Goal: Information Seeking & Learning: Find specific fact

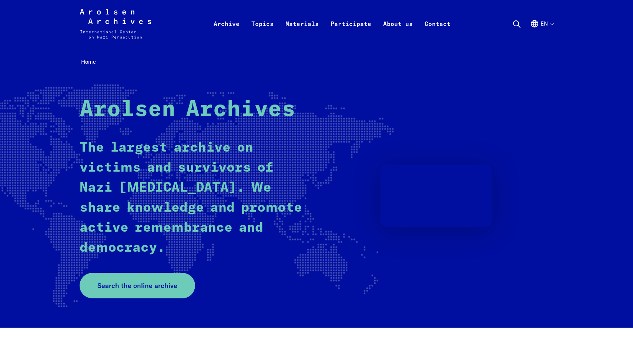
click at [548, 22] on button "en" at bounding box center [541, 32] width 23 height 27
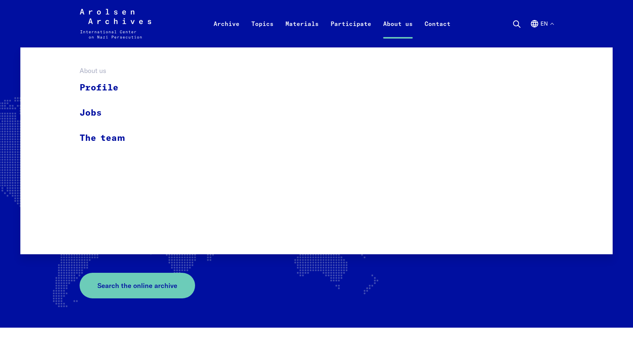
click at [378, 37] on link "About us" at bounding box center [397, 33] width 41 height 30
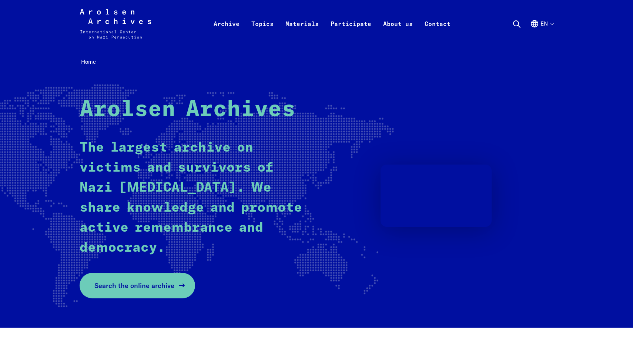
click at [127, 287] on span "Search the online archive" at bounding box center [134, 285] width 80 height 10
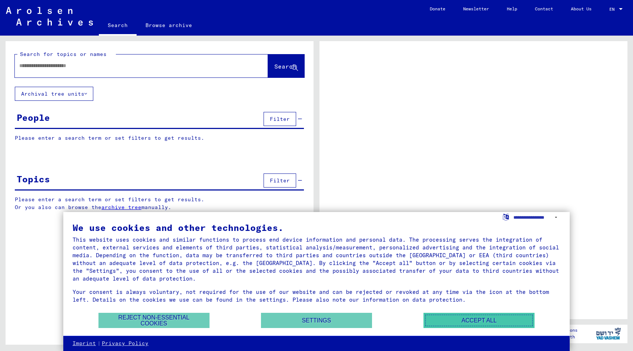
click at [458, 315] on button "Accept all" at bounding box center [479, 320] width 111 height 15
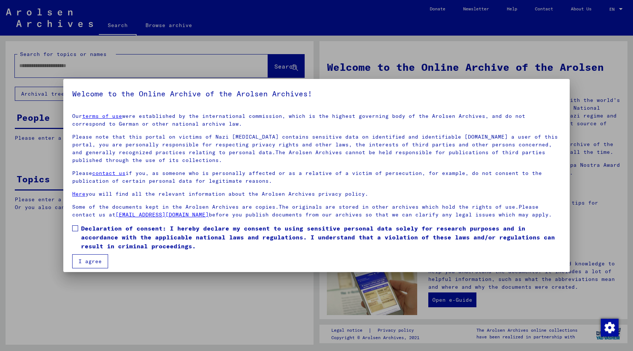
click at [74, 224] on label "Declaration of consent: I hereby declare my consent to using sensitive personal…" at bounding box center [316, 237] width 489 height 27
click at [76, 226] on span at bounding box center [75, 228] width 6 height 6
click at [88, 263] on button "I agree" at bounding box center [90, 261] width 36 height 14
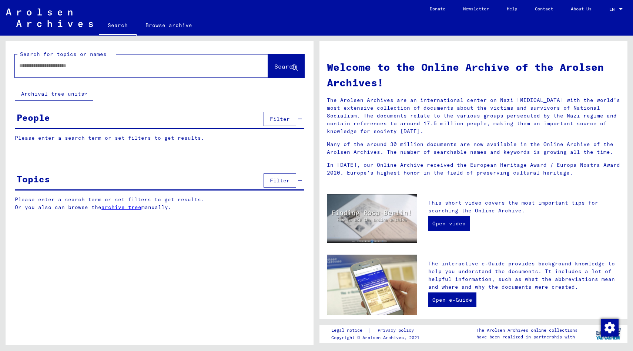
click at [67, 69] on input "text" at bounding box center [132, 66] width 227 height 8
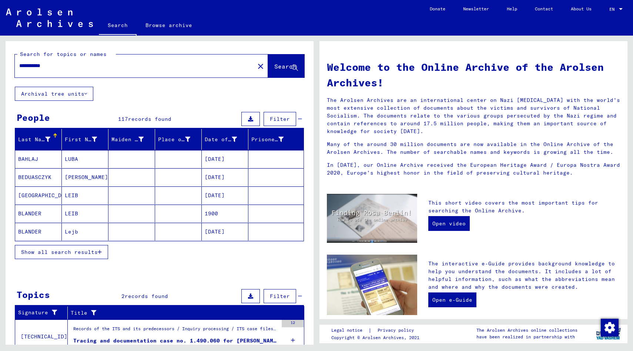
click at [87, 178] on mat-cell "[PERSON_NAME]" at bounding box center [85, 177] width 47 height 18
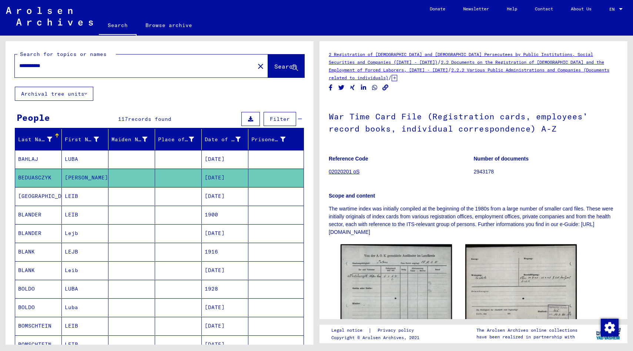
click at [63, 65] on input "**********" at bounding box center [134, 66] width 231 height 8
type input "*"
type input "****"
click at [274, 65] on span "Search" at bounding box center [285, 66] width 22 height 7
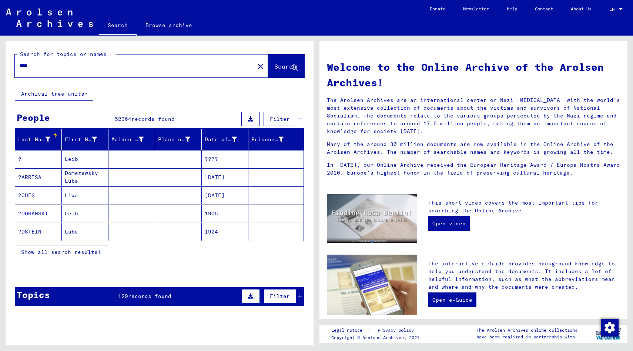
click at [77, 252] on span "Show all search results" at bounding box center [59, 251] width 77 height 7
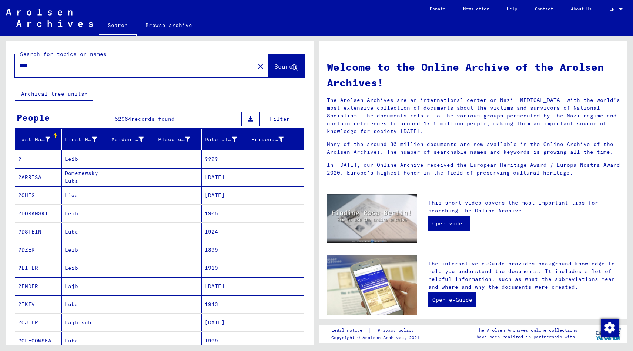
click at [40, 65] on input "****" at bounding box center [132, 66] width 227 height 8
click at [256, 66] on mat-icon "close" at bounding box center [260, 66] width 9 height 9
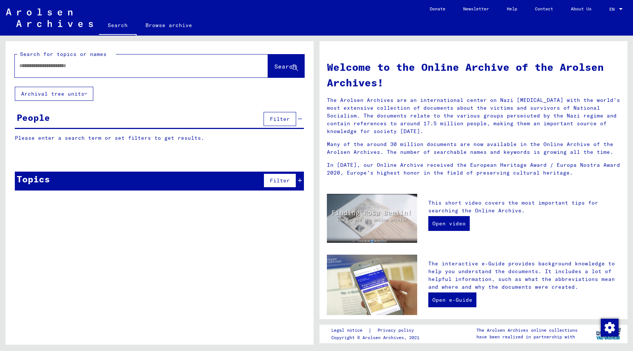
click at [52, 66] on input "text" at bounding box center [132, 66] width 227 height 8
type input "*"
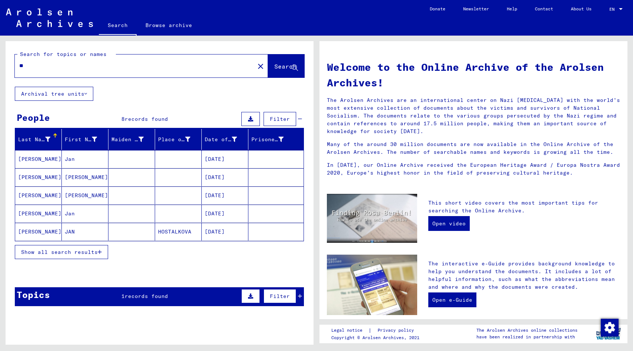
type input "*"
type input "**********"
click at [77, 254] on span "Show all search results" at bounding box center [59, 251] width 77 height 7
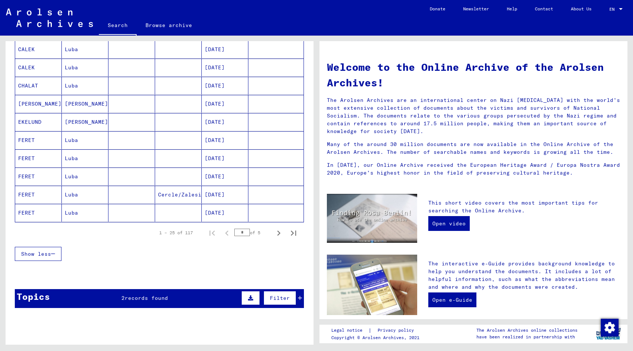
scroll to position [388, 0]
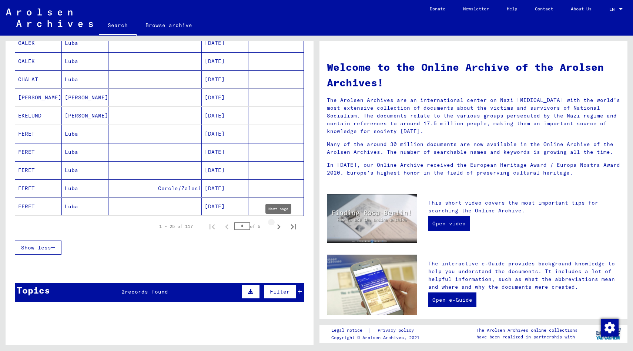
click at [280, 226] on icon "Next page" at bounding box center [279, 226] width 10 height 10
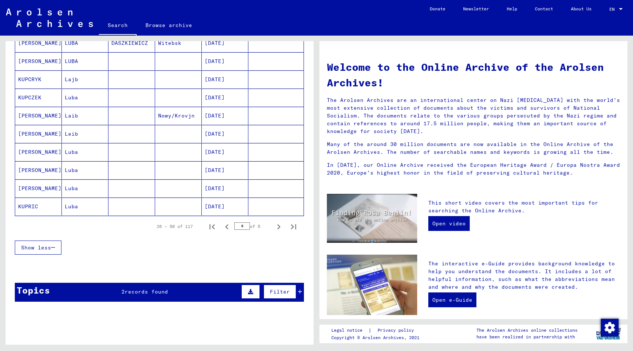
click at [280, 226] on icon "Next page" at bounding box center [279, 226] width 10 height 10
type input "*"
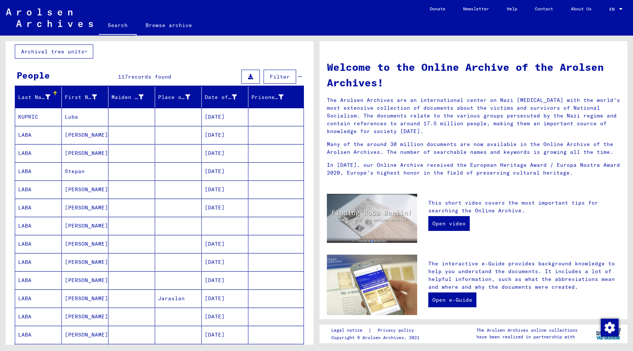
scroll to position [36, 0]
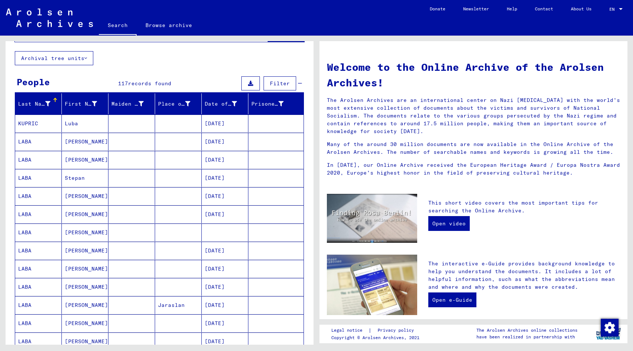
click at [29, 141] on mat-cell "LABA" at bounding box center [38, 142] width 47 height 18
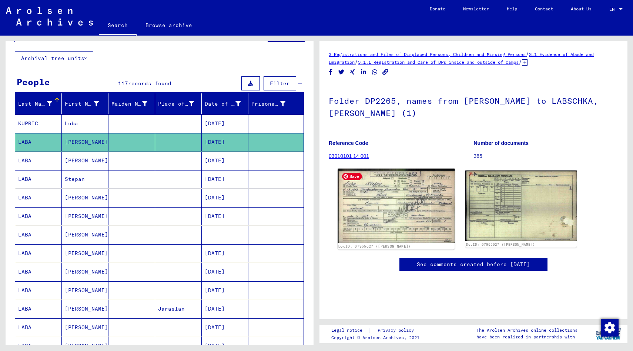
click at [390, 208] on img at bounding box center [396, 205] width 117 height 74
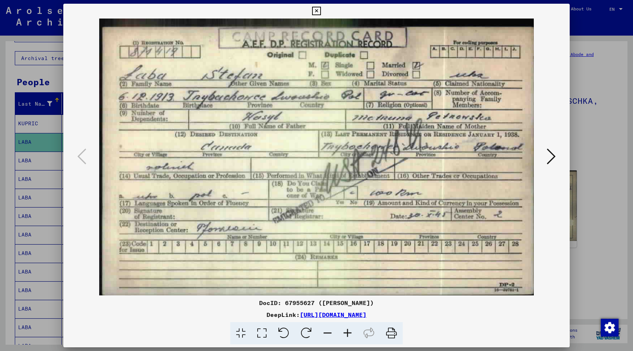
click at [550, 158] on icon at bounding box center [551, 156] width 9 height 18
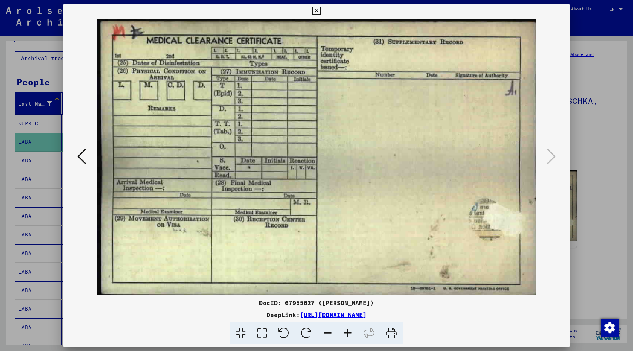
click at [590, 140] on div at bounding box center [316, 175] width 633 height 351
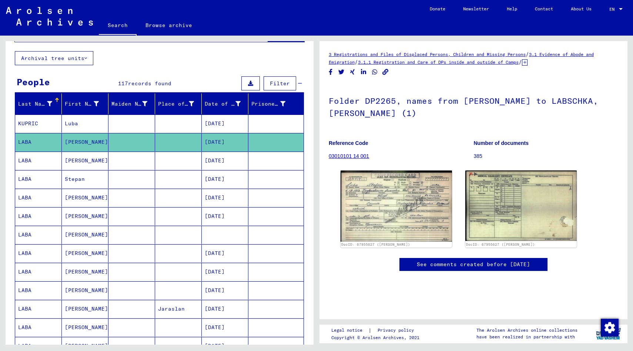
click at [76, 160] on mat-cell "[PERSON_NAME]" at bounding box center [85, 160] width 47 height 18
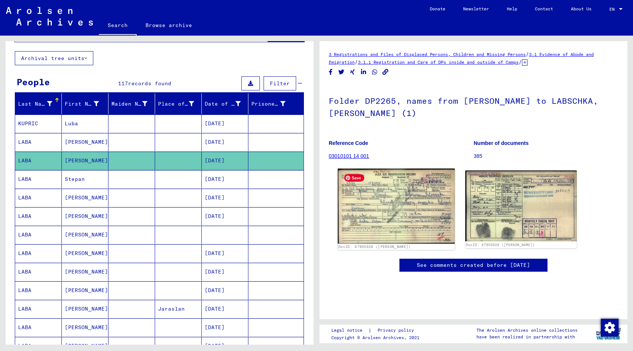
click at [395, 207] on img at bounding box center [396, 205] width 117 height 75
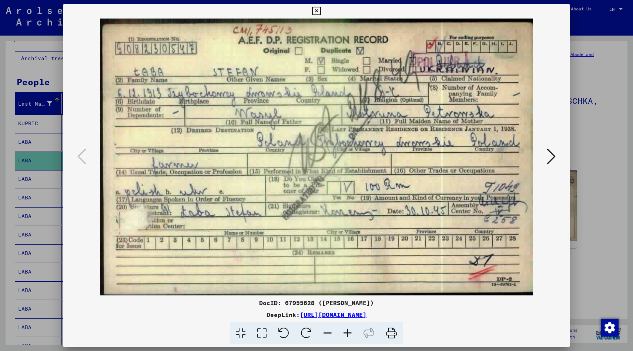
click at [601, 80] on div at bounding box center [316, 175] width 633 height 351
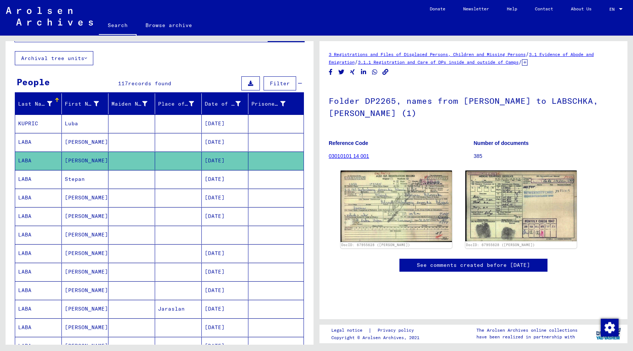
click at [71, 177] on mat-cell "Stepan" at bounding box center [85, 179] width 47 height 18
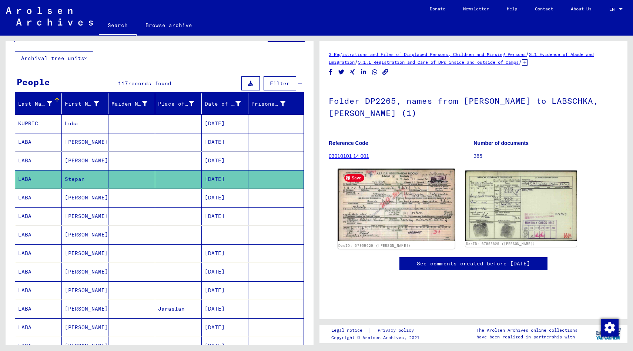
click at [389, 200] on img at bounding box center [396, 204] width 117 height 72
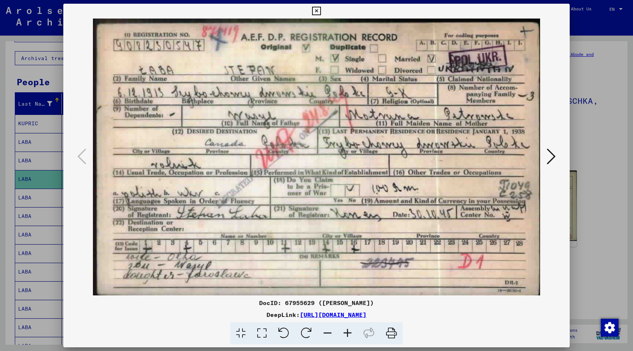
click at [590, 81] on div at bounding box center [316, 175] width 633 height 351
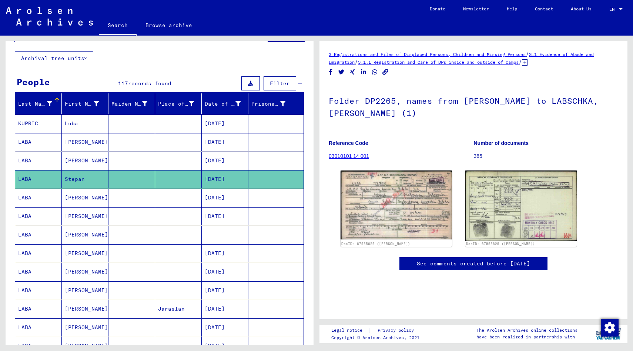
click at [71, 198] on mat-cell "[PERSON_NAME]" at bounding box center [85, 197] width 47 height 18
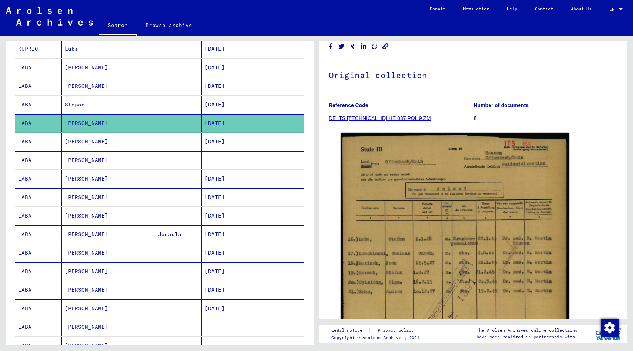
scroll to position [121, 0]
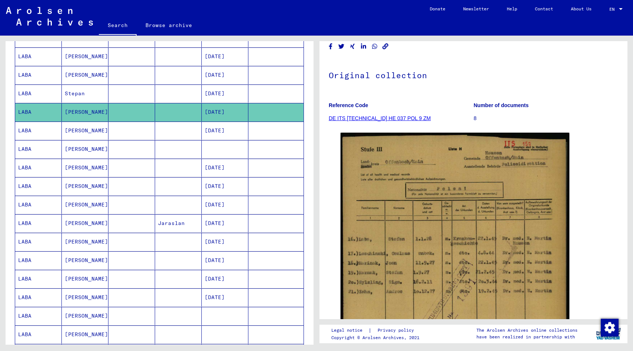
click at [82, 222] on mat-cell "[PERSON_NAME]" at bounding box center [85, 223] width 47 height 18
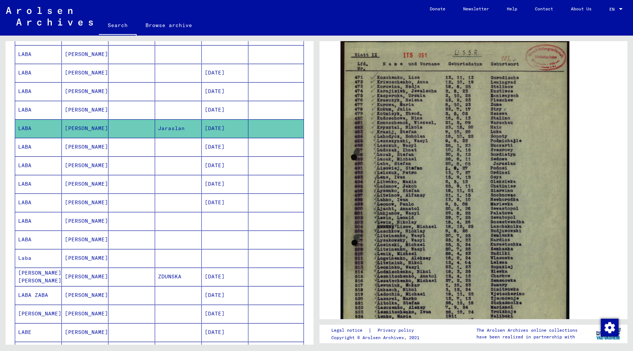
scroll to position [216, 0]
click at [72, 220] on mat-cell "[PERSON_NAME]" at bounding box center [85, 220] width 47 height 18
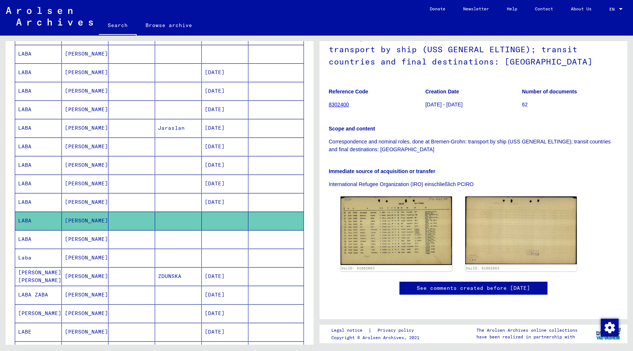
scroll to position [94, 0]
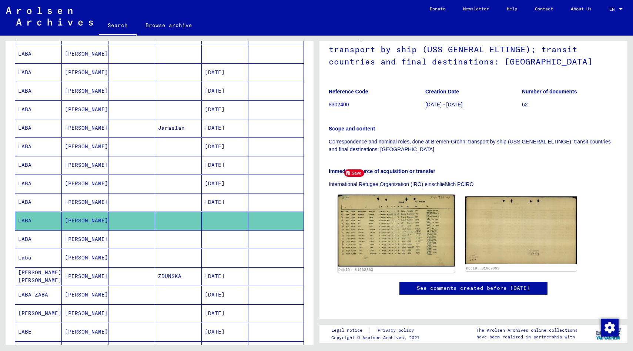
click at [408, 194] on img at bounding box center [396, 230] width 117 height 72
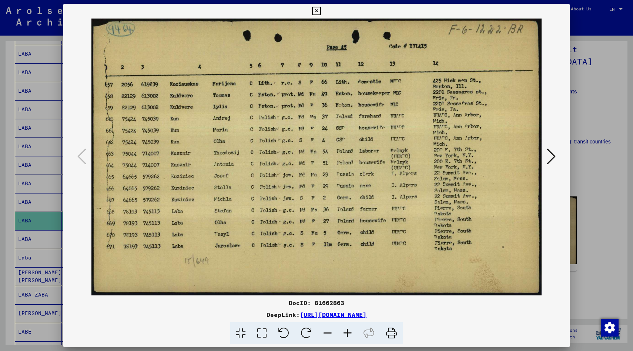
click at [608, 70] on div at bounding box center [316, 175] width 633 height 351
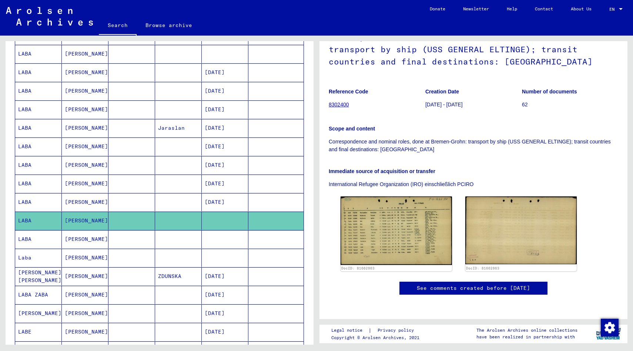
click at [74, 240] on mat-cell "[PERSON_NAME]" at bounding box center [85, 239] width 47 height 18
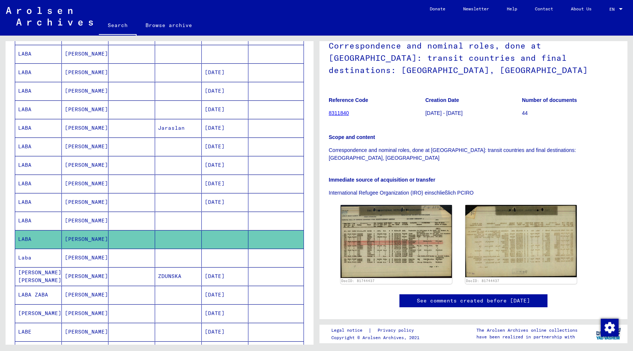
scroll to position [74, 0]
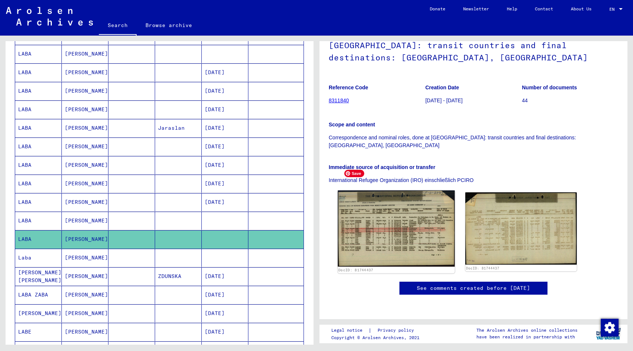
click at [412, 204] on img at bounding box center [396, 228] width 117 height 76
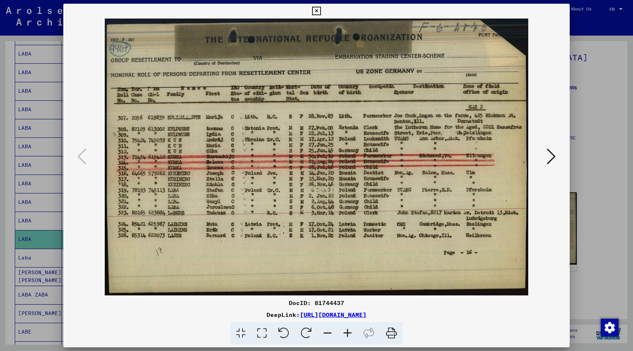
click at [607, 78] on div at bounding box center [316, 175] width 633 height 351
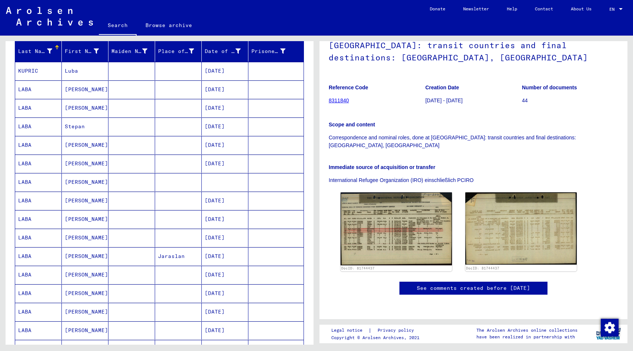
scroll to position [59, 0]
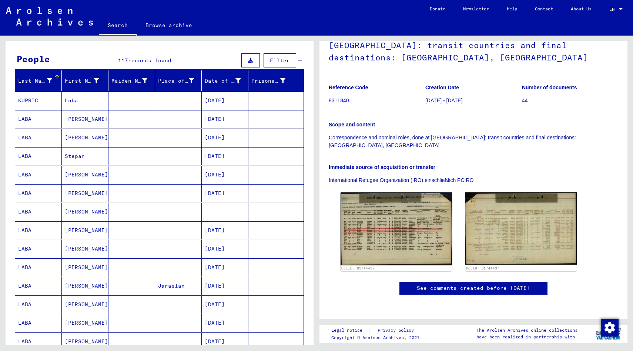
click at [76, 140] on mat-cell "[PERSON_NAME]" at bounding box center [85, 137] width 47 height 18
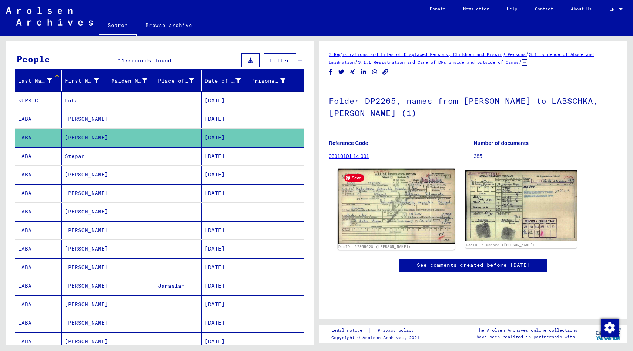
click at [419, 221] on img at bounding box center [396, 205] width 117 height 75
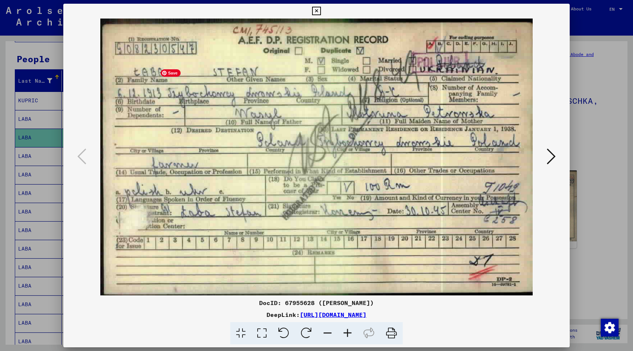
click at [419, 221] on img at bounding box center [316, 157] width 456 height 277
click at [596, 137] on div at bounding box center [316, 175] width 633 height 351
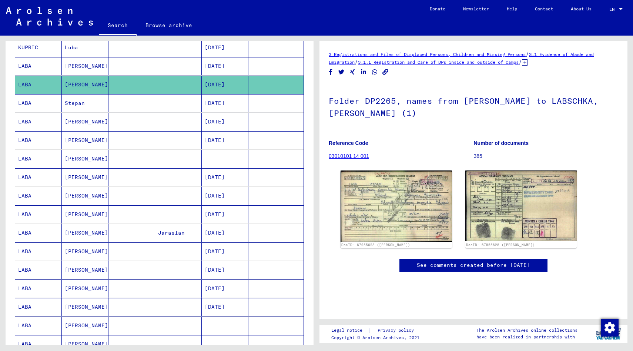
scroll to position [113, 0]
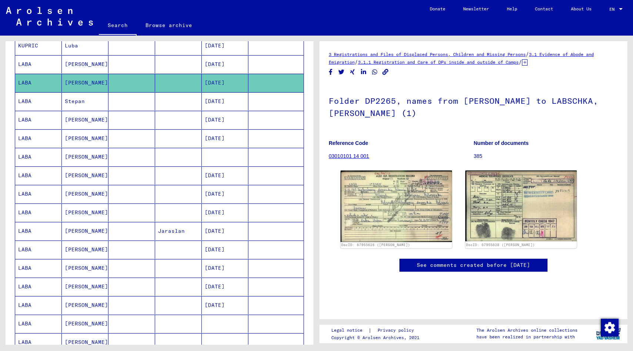
click at [83, 131] on mat-cell "[PERSON_NAME]" at bounding box center [85, 138] width 47 height 18
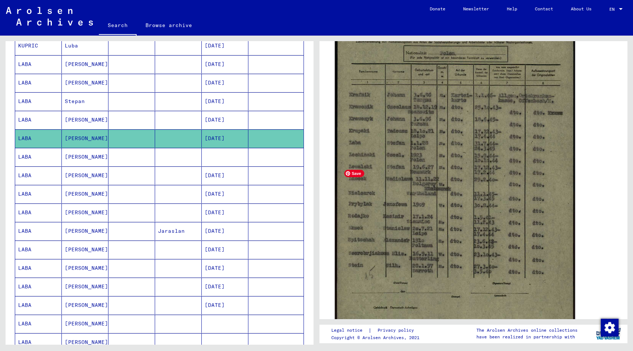
scroll to position [178, 0]
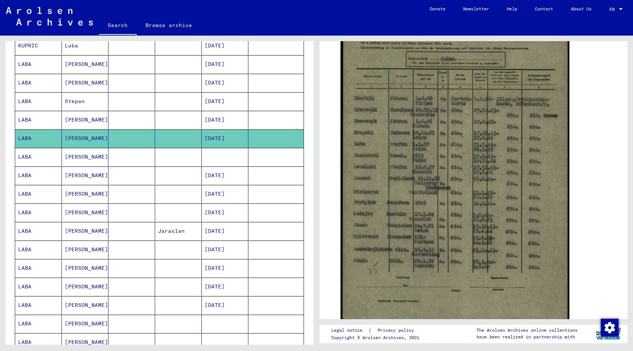
click at [70, 102] on mat-cell "Stepan" at bounding box center [85, 101] width 47 height 18
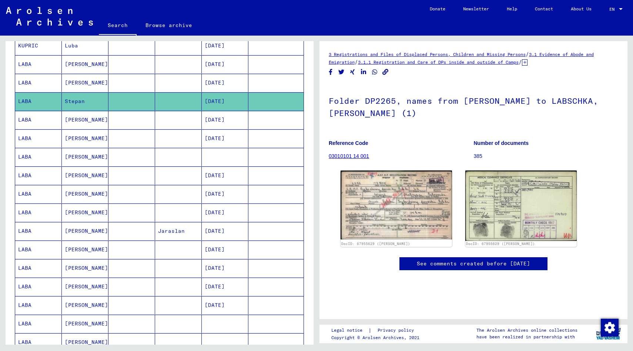
click at [79, 83] on mat-cell "[PERSON_NAME]" at bounding box center [85, 83] width 47 height 18
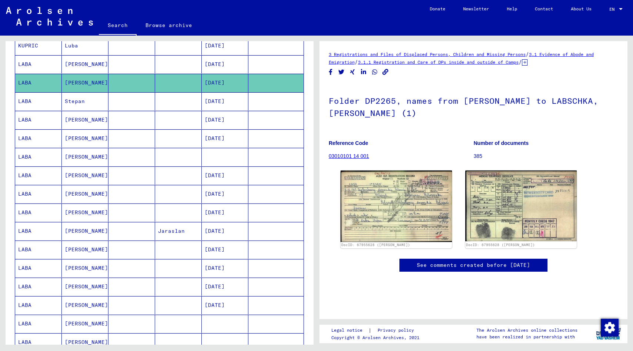
click at [72, 62] on mat-cell "[PERSON_NAME]" at bounding box center [85, 64] width 47 height 18
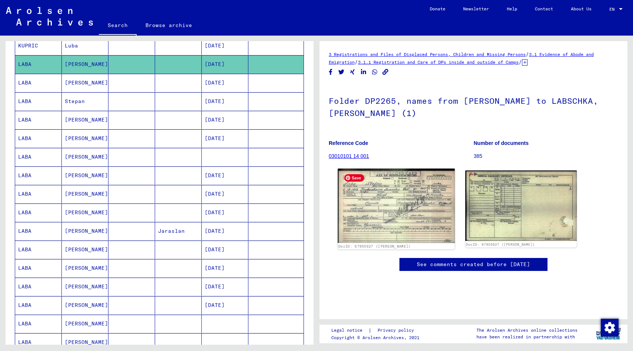
click at [376, 199] on img at bounding box center [396, 205] width 117 height 74
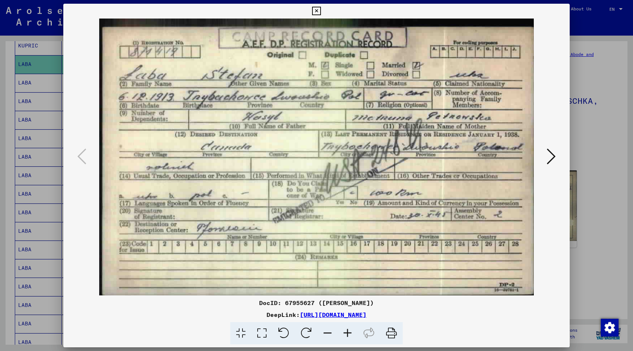
click at [318, 10] on icon at bounding box center [316, 11] width 9 height 9
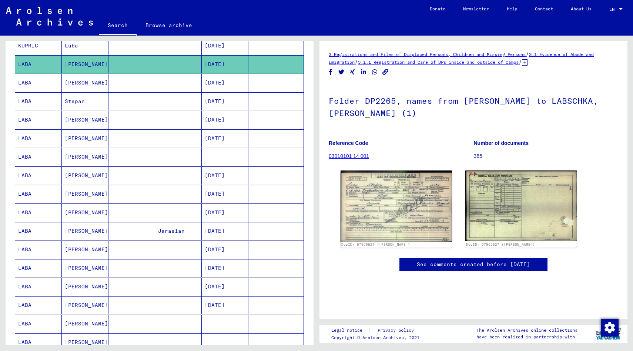
click at [76, 82] on mat-cell "[PERSON_NAME]" at bounding box center [85, 83] width 47 height 18
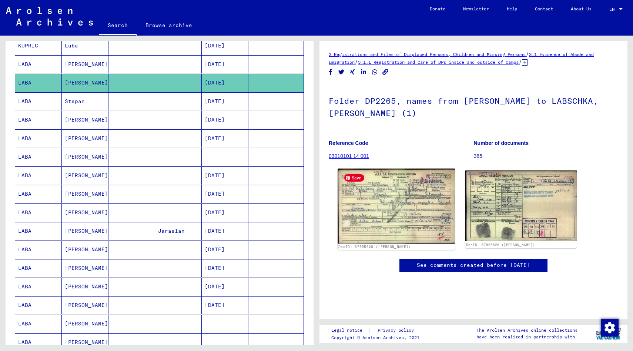
click at [430, 228] on img at bounding box center [396, 205] width 117 height 75
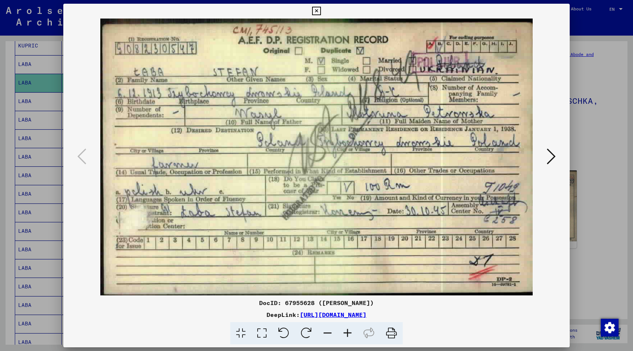
click at [607, 67] on div at bounding box center [316, 175] width 633 height 351
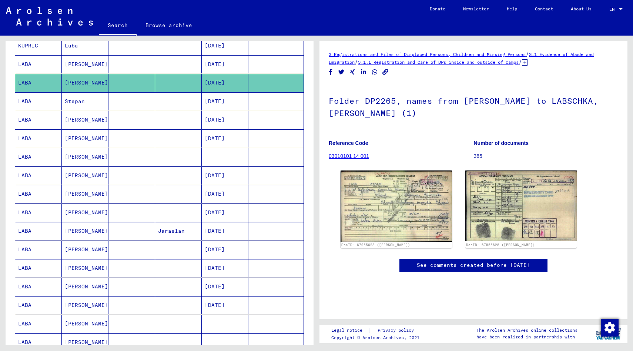
click at [73, 102] on mat-cell "Stepan" at bounding box center [85, 101] width 47 height 18
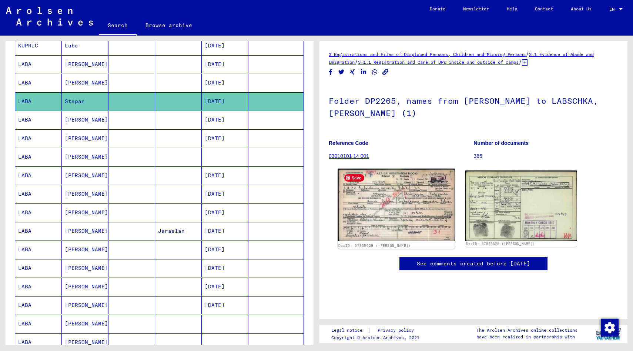
click at [406, 203] on img at bounding box center [396, 204] width 117 height 72
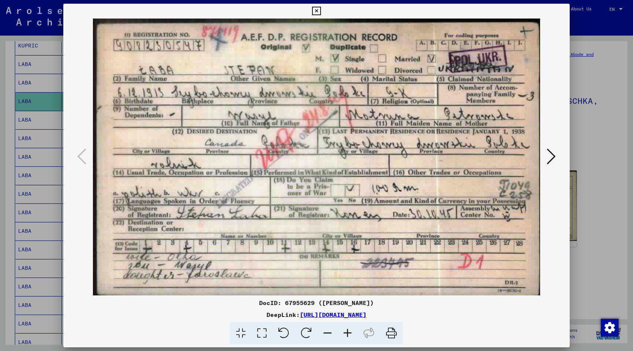
click at [597, 74] on div at bounding box center [316, 175] width 633 height 351
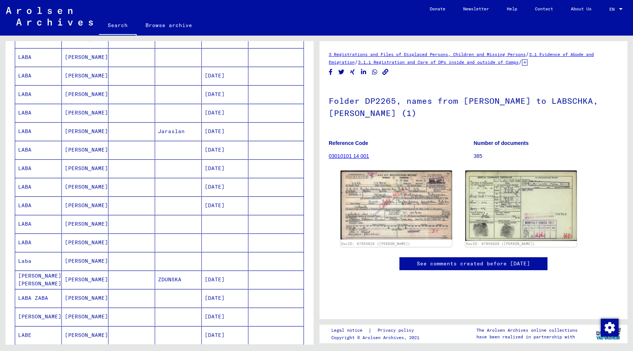
scroll to position [213, 0]
click at [77, 205] on mat-cell "[PERSON_NAME]" at bounding box center [85, 205] width 47 height 18
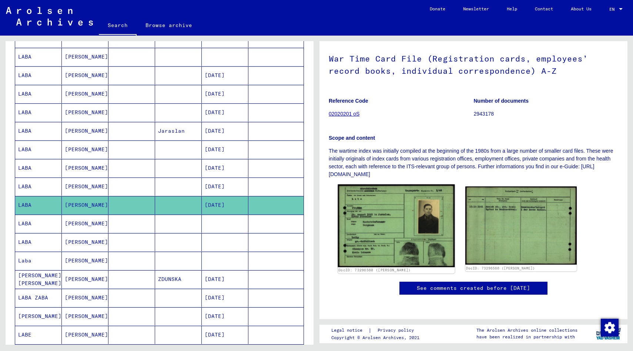
scroll to position [81, 0]
click at [383, 214] on img at bounding box center [396, 225] width 117 height 83
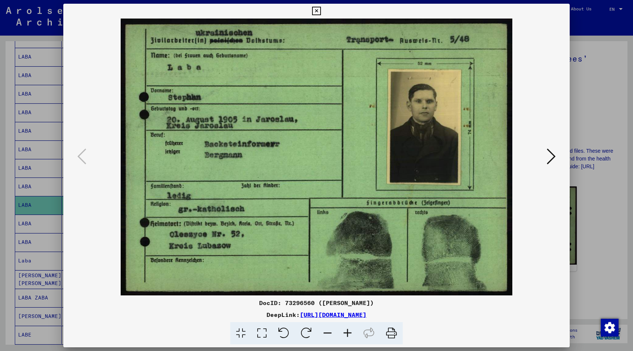
click at [606, 81] on div at bounding box center [316, 175] width 633 height 351
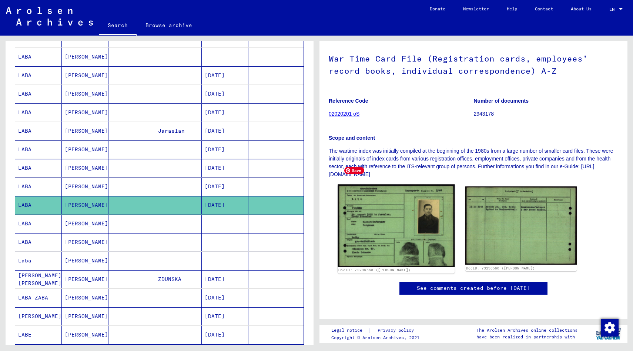
click at [377, 195] on img at bounding box center [396, 225] width 117 height 83
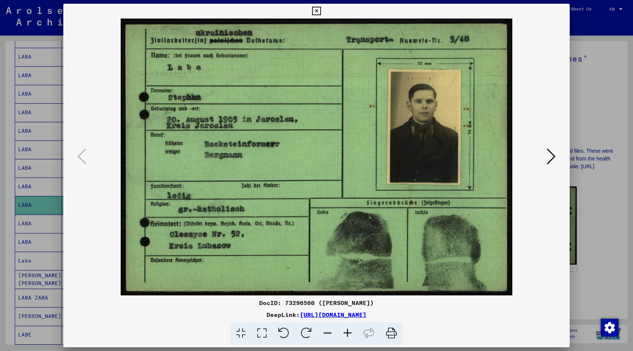
click at [589, 84] on div at bounding box center [316, 175] width 633 height 351
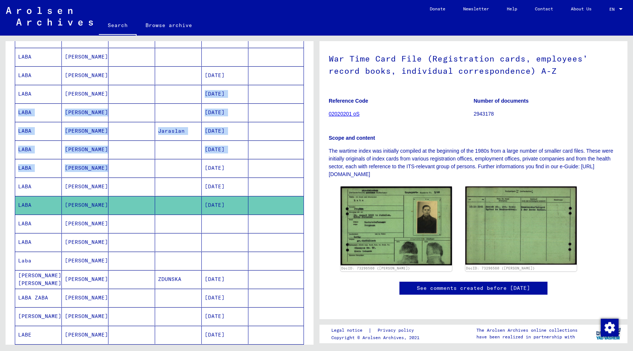
drag, startPoint x: 170, startPoint y: 90, endPoint x: 171, endPoint y: 158, distance: 68.9
click at [171, 158] on mat-table "Last Name First Name Maiden Name Place of Birth Date of Birth Prisoner # KUPRIC…" at bounding box center [159, 158] width 289 height 484
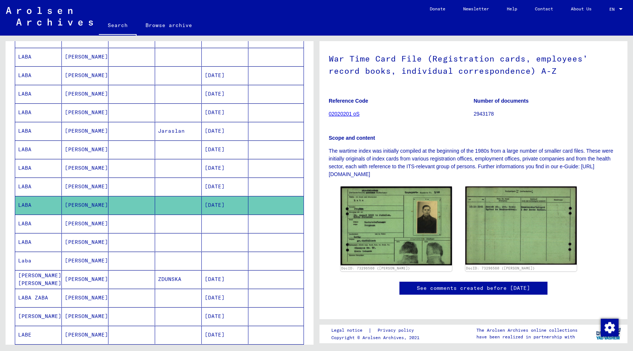
click at [286, 112] on mat-cell at bounding box center [275, 112] width 55 height 18
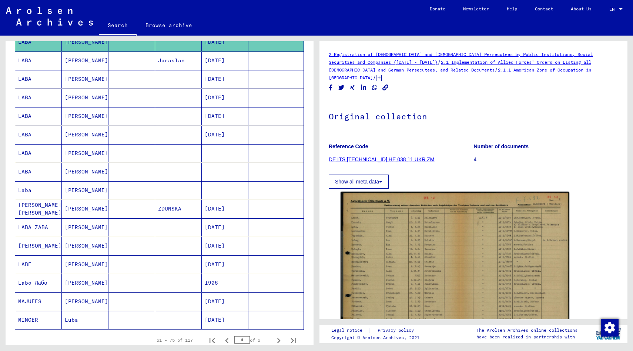
scroll to position [296, 0]
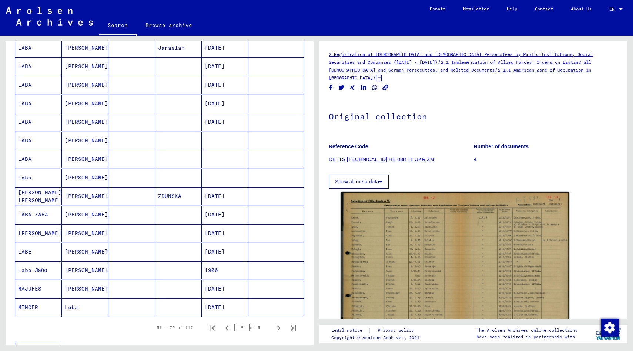
click at [83, 138] on mat-cell "[PERSON_NAME]" at bounding box center [85, 140] width 47 height 18
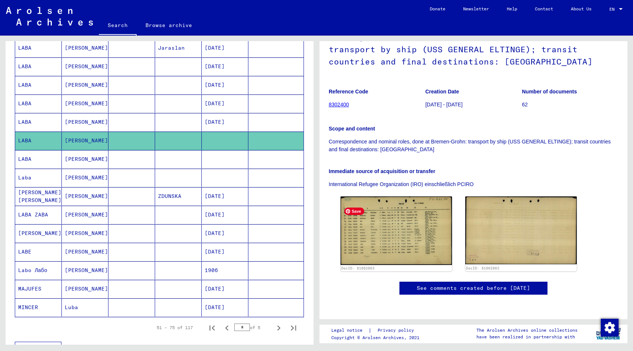
scroll to position [81, 0]
click at [395, 222] on img at bounding box center [396, 230] width 111 height 69
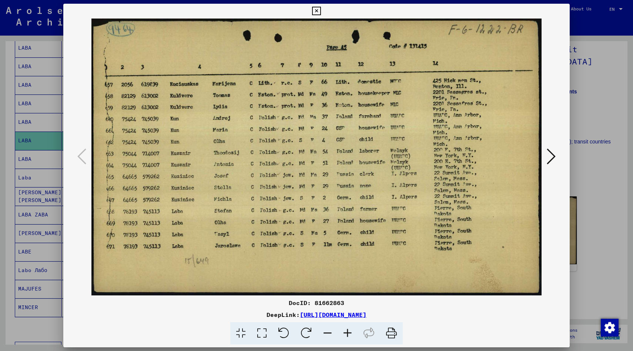
click at [595, 69] on div at bounding box center [316, 175] width 633 height 351
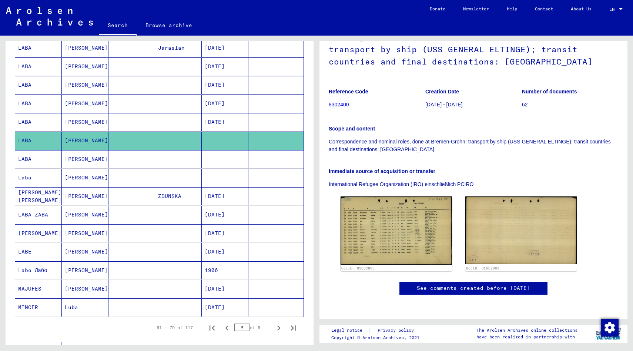
click at [62, 160] on mat-cell "[PERSON_NAME]" at bounding box center [85, 159] width 47 height 18
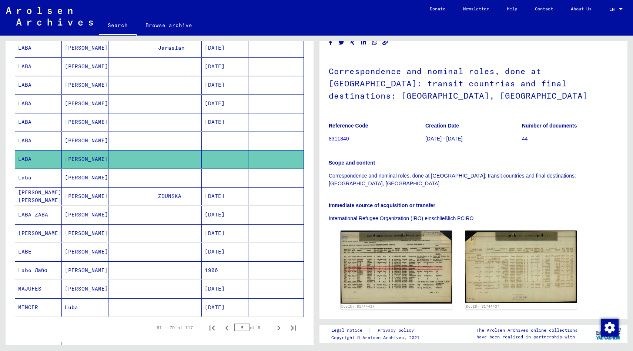
scroll to position [39, 0]
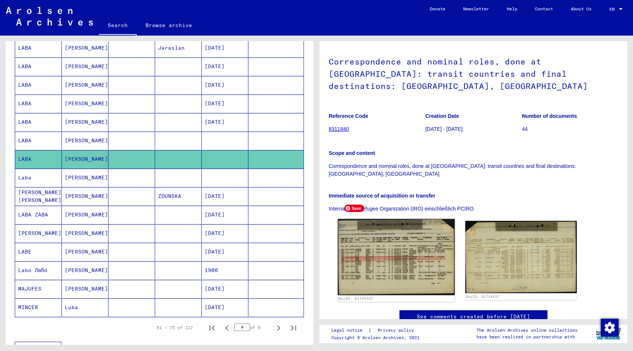
click at [417, 251] on img at bounding box center [396, 257] width 117 height 76
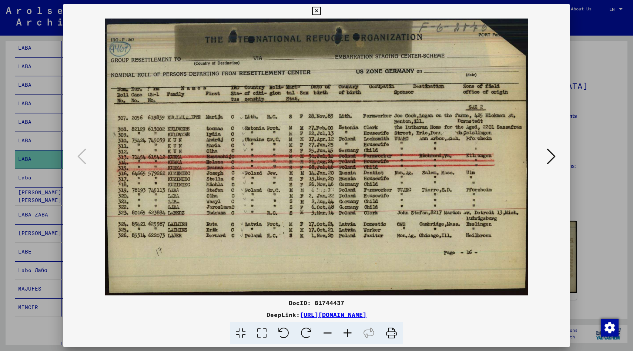
click at [552, 157] on icon at bounding box center [551, 156] width 9 height 18
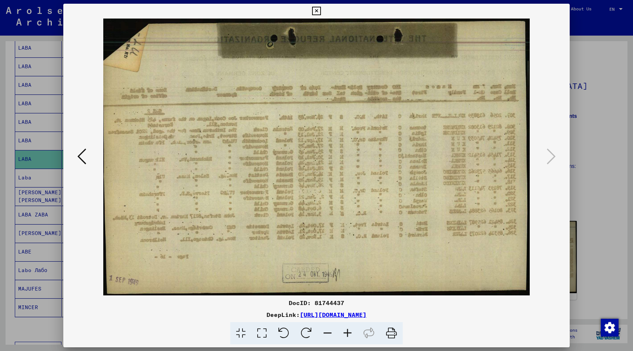
click at [601, 123] on div at bounding box center [316, 175] width 633 height 351
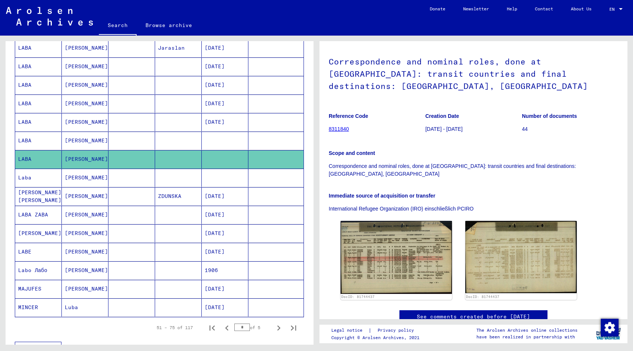
click at [82, 179] on mat-cell "[PERSON_NAME]" at bounding box center [85, 177] width 47 height 18
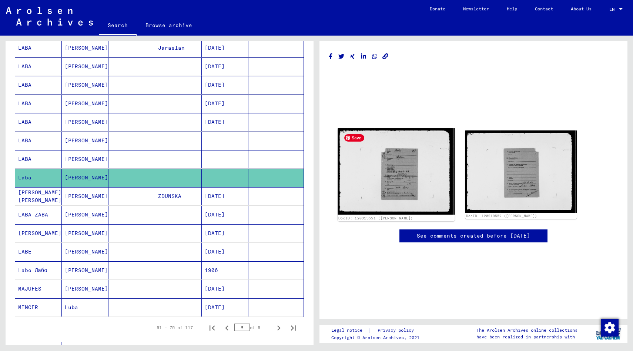
click at [409, 171] on img at bounding box center [396, 171] width 117 height 86
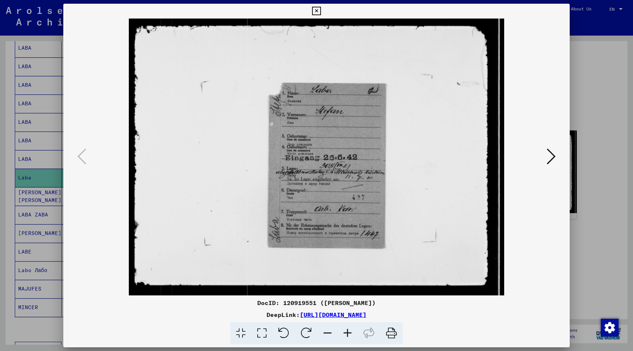
click at [548, 153] on icon at bounding box center [551, 156] width 9 height 18
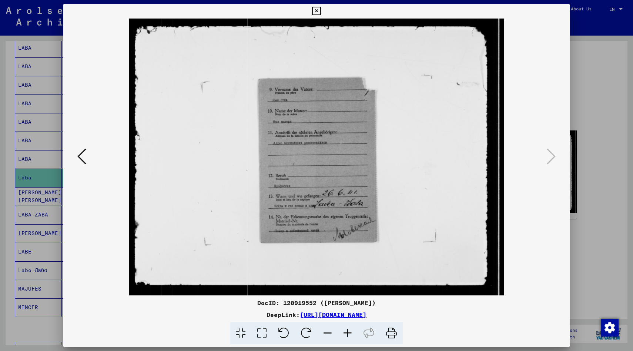
click at [594, 83] on div at bounding box center [316, 175] width 633 height 351
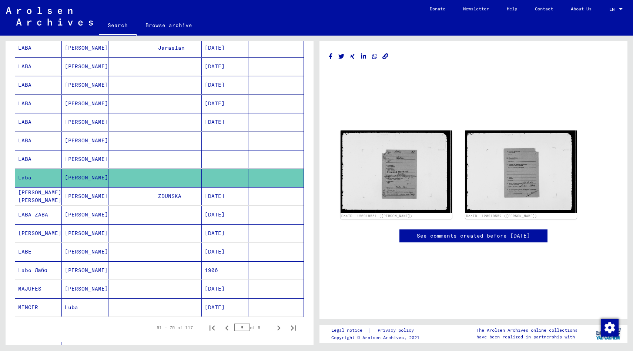
click at [85, 210] on mat-cell "[PERSON_NAME]" at bounding box center [85, 215] width 47 height 18
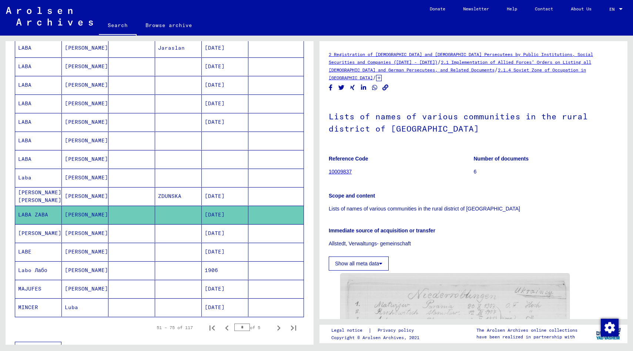
click at [570, 205] on p "Lists of names of various communities in the rural district of [GEOGRAPHIC_DATA]" at bounding box center [474, 209] width 290 height 8
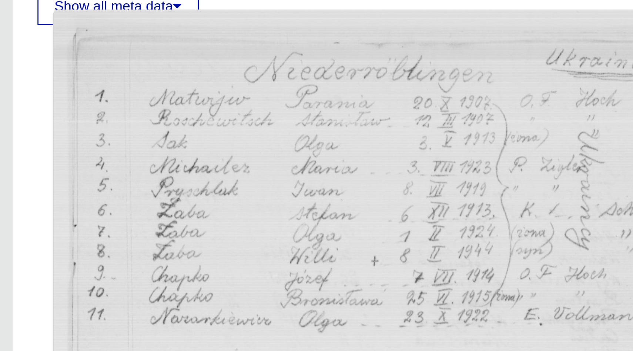
scroll to position [137, 0]
